Goal: Information Seeking & Learning: Learn about a topic

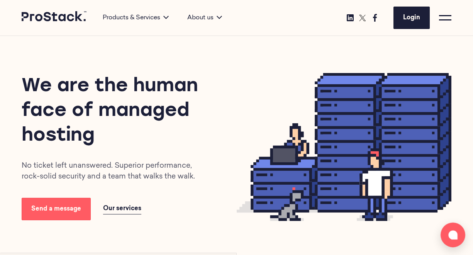
click at [445, 21] on div at bounding box center [445, 18] width 12 height 12
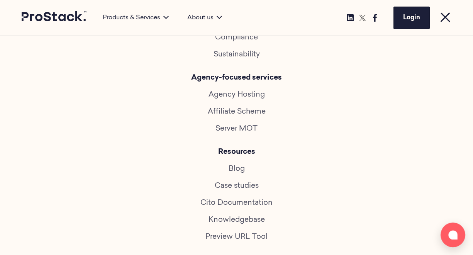
scroll to position [323, 0]
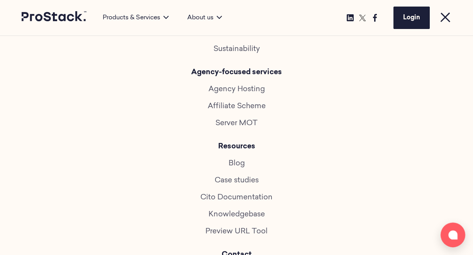
click at [247, 183] on link "Case studies" at bounding box center [237, 180] width 44 height 7
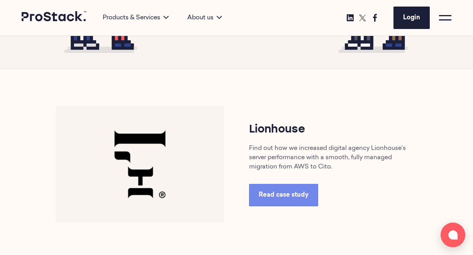
scroll to position [286, 0]
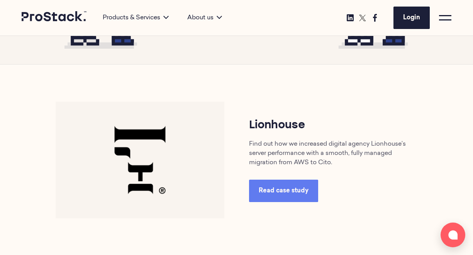
click at [281, 195] on link "Read case study" at bounding box center [283, 191] width 69 height 22
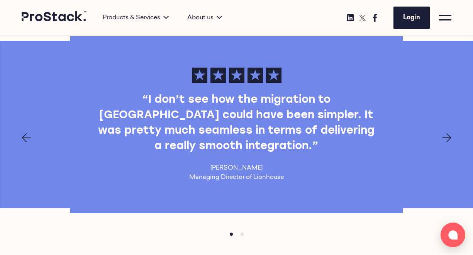
scroll to position [649, 0]
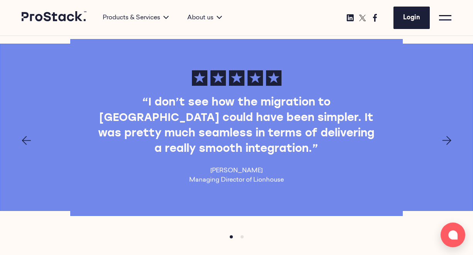
click at [446, 136] on icon "Next page" at bounding box center [446, 140] width 9 height 9
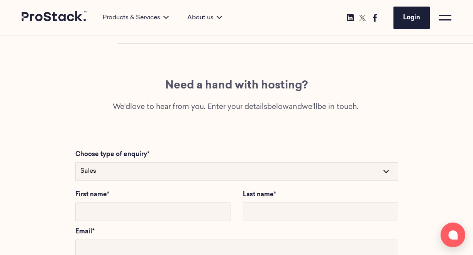
scroll to position [1466, 0]
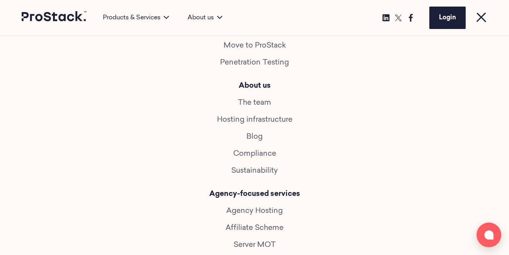
scroll to position [217, 0]
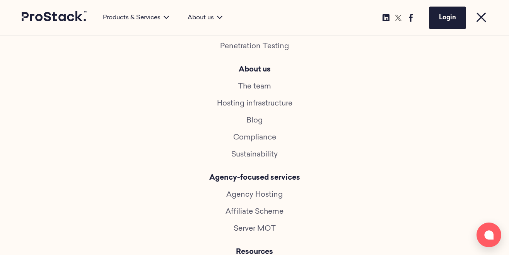
click at [258, 122] on link "Blog" at bounding box center [254, 120] width 16 height 7
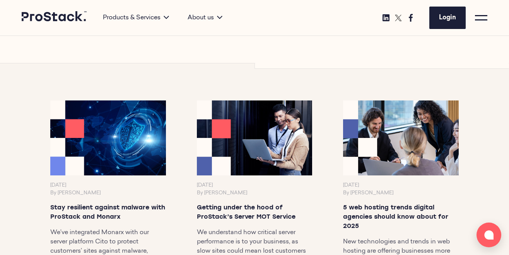
scroll to position [422, 0]
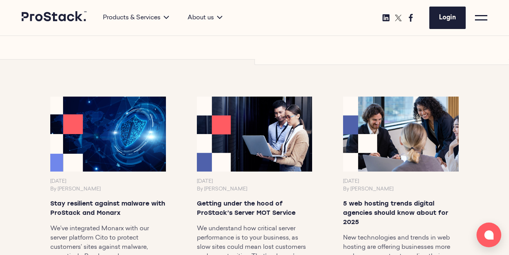
click at [123, 129] on img at bounding box center [108, 134] width 121 height 79
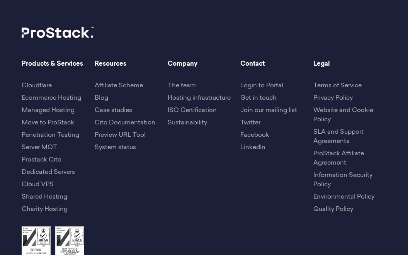
scroll to position [1685, 0]
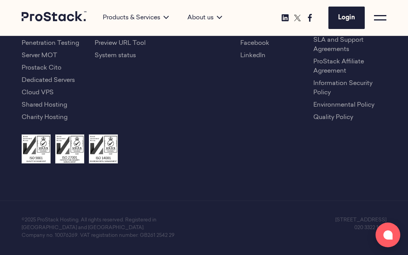
click at [386, 20] on div "Products & Services Products Prostack Cito Dedicated Servers Cloud VPS Shared H…" at bounding box center [204, 18] width 408 height 36
click at [381, 19] on span at bounding box center [380, 19] width 12 height 1
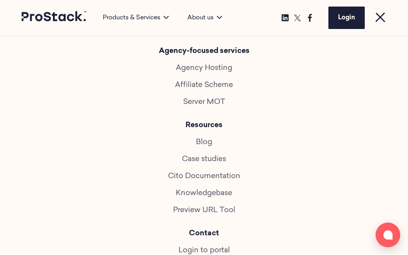
scroll to position [344, 0]
click at [206, 160] on link "Case studies" at bounding box center [204, 159] width 44 height 7
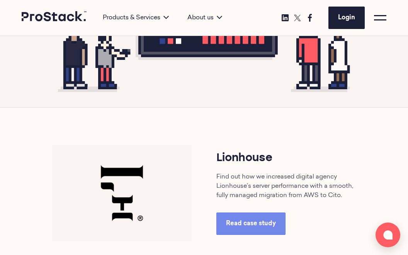
scroll to position [248, 0]
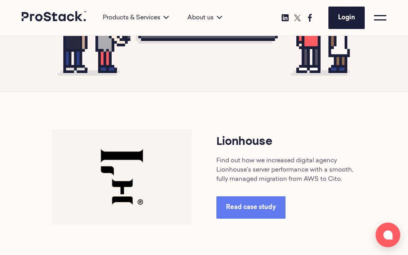
click at [238, 210] on span "Read case study" at bounding box center [251, 207] width 50 height 6
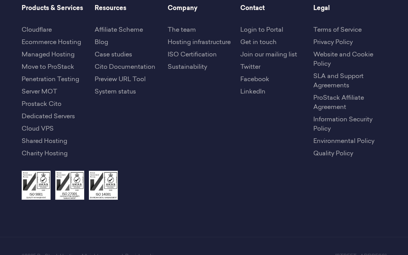
scroll to position [2156, 0]
